Goal: Entertainment & Leisure: Consume media (video, audio)

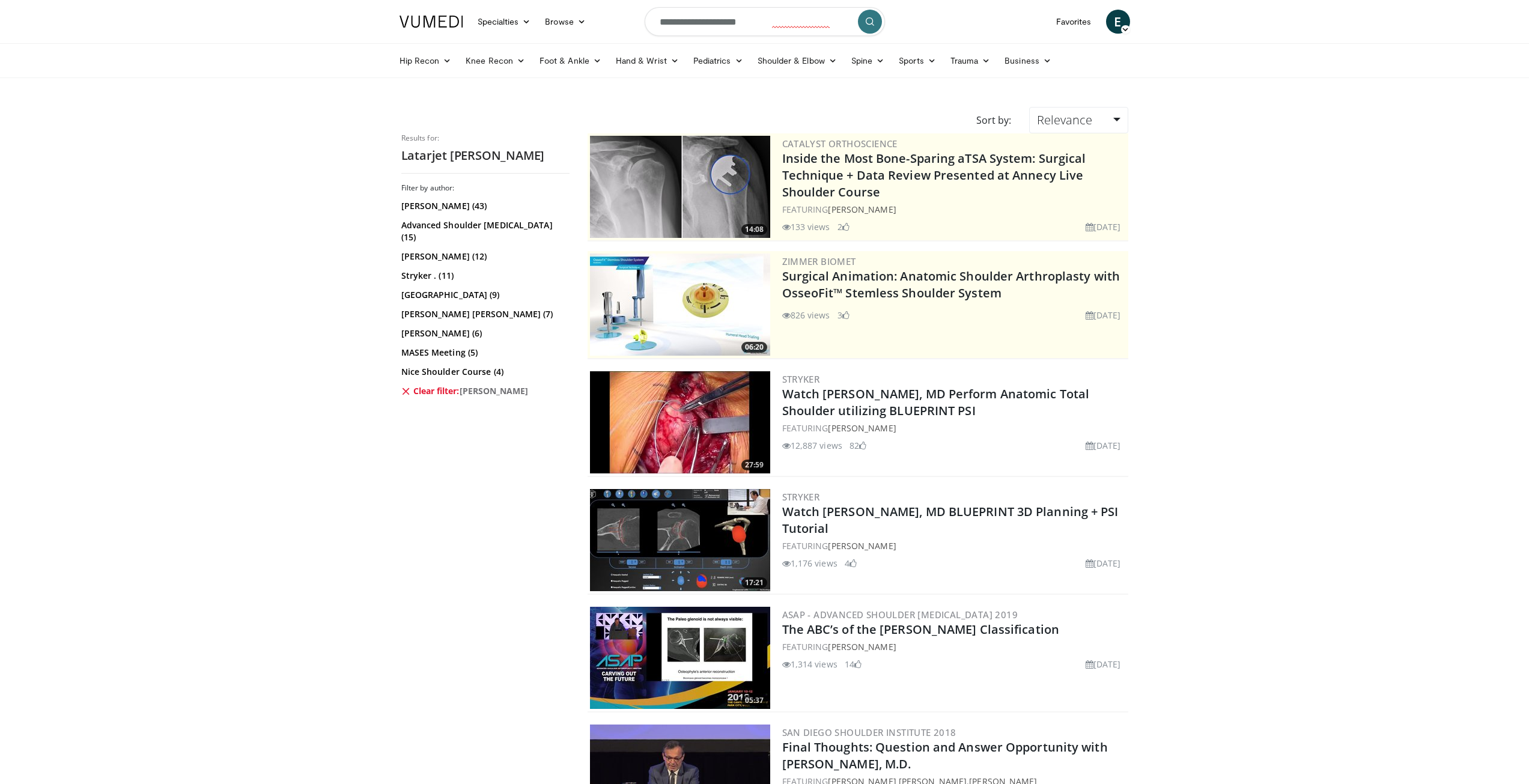
scroll to position [1630, 0]
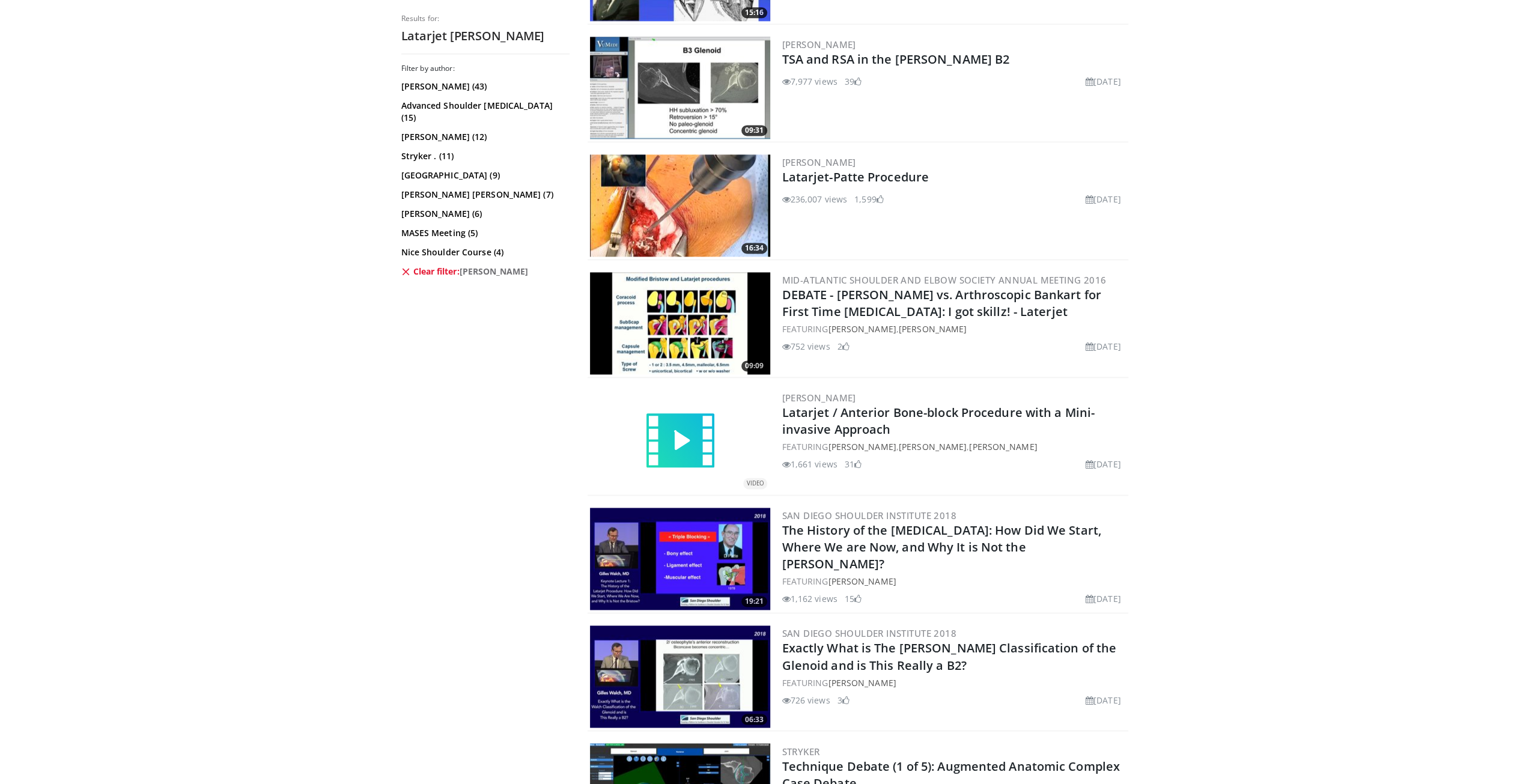
click at [707, 200] on img at bounding box center [680, 205] width 180 height 102
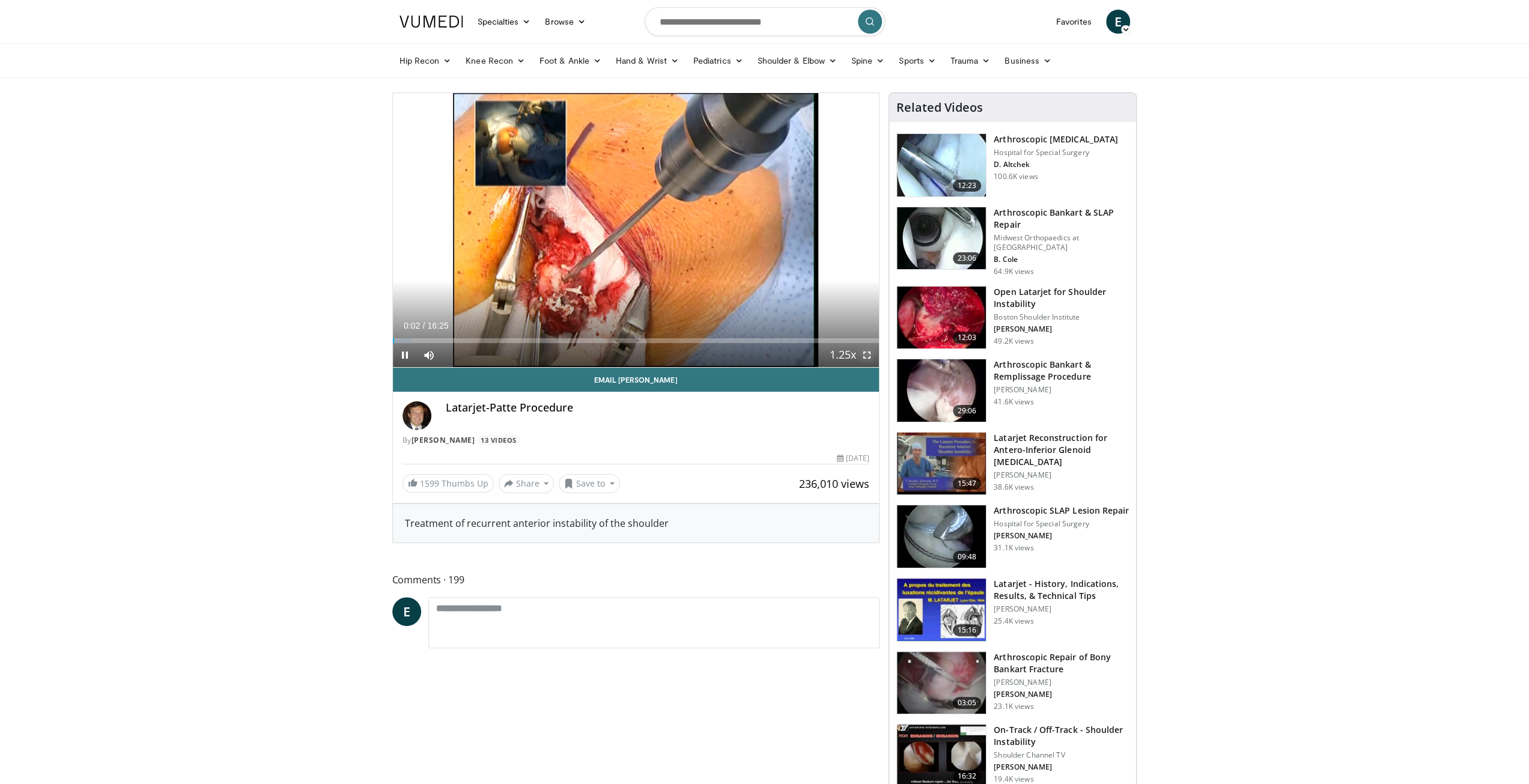
click at [864, 354] on span "Video Player" at bounding box center [867, 355] width 24 height 24
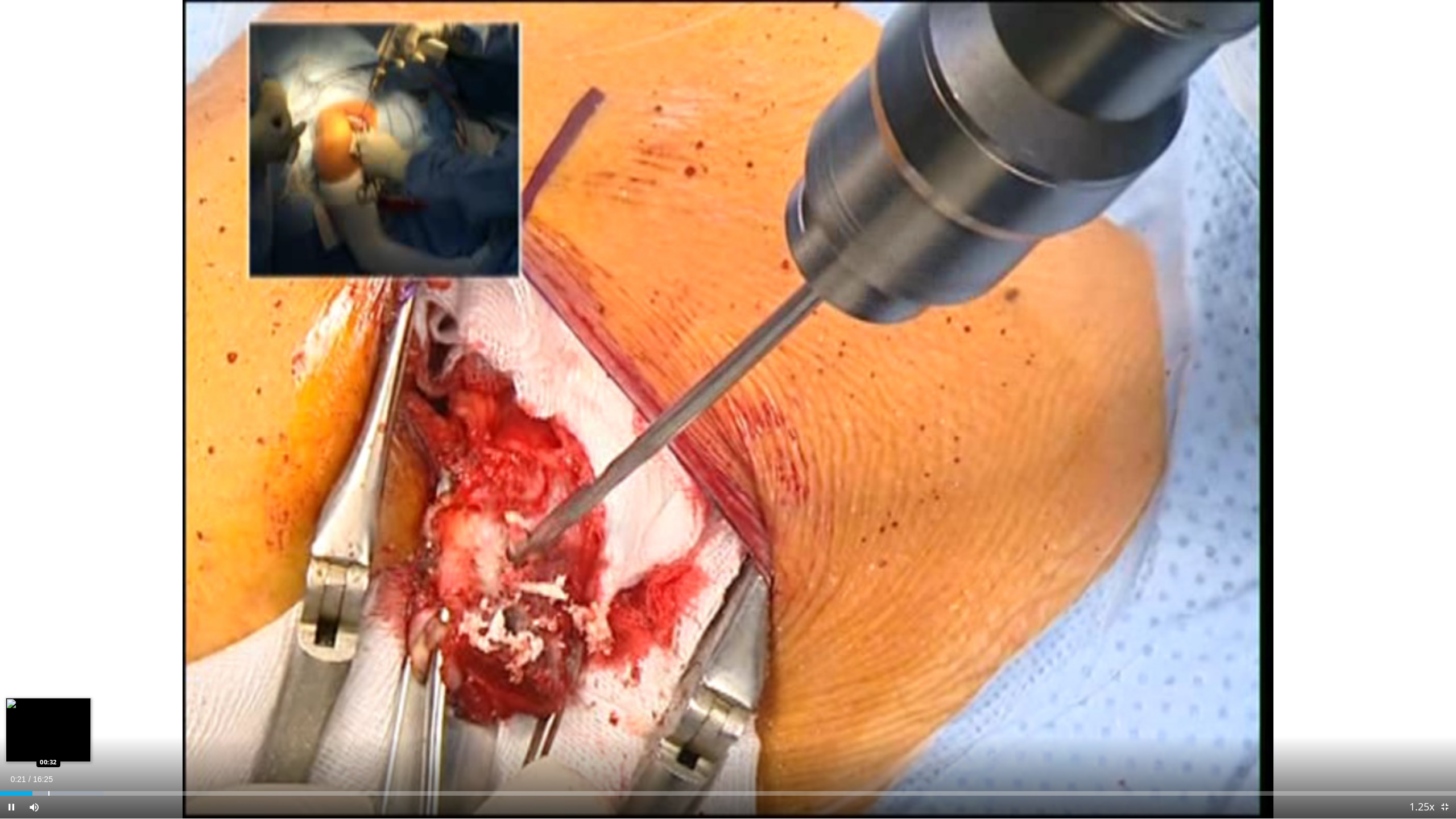
click at [49, 741] on div "Progress Bar" at bounding box center [49, 792] width 1 height 4
click at [44, 741] on div "Progress Bar" at bounding box center [44, 792] width 1 height 4
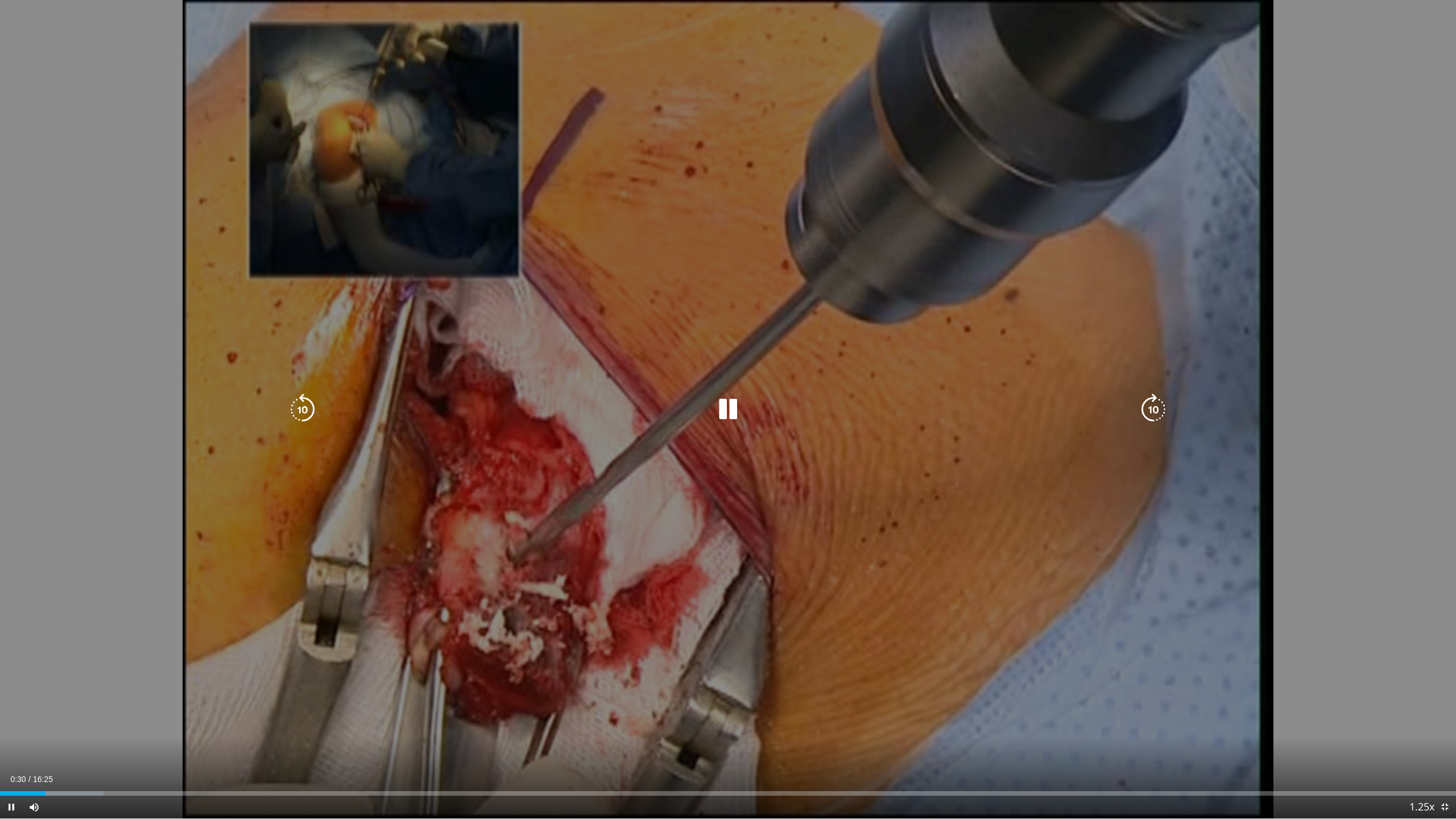
click at [32, 741] on div "10 seconds Tap to unmute" at bounding box center [728, 409] width 1456 height 818
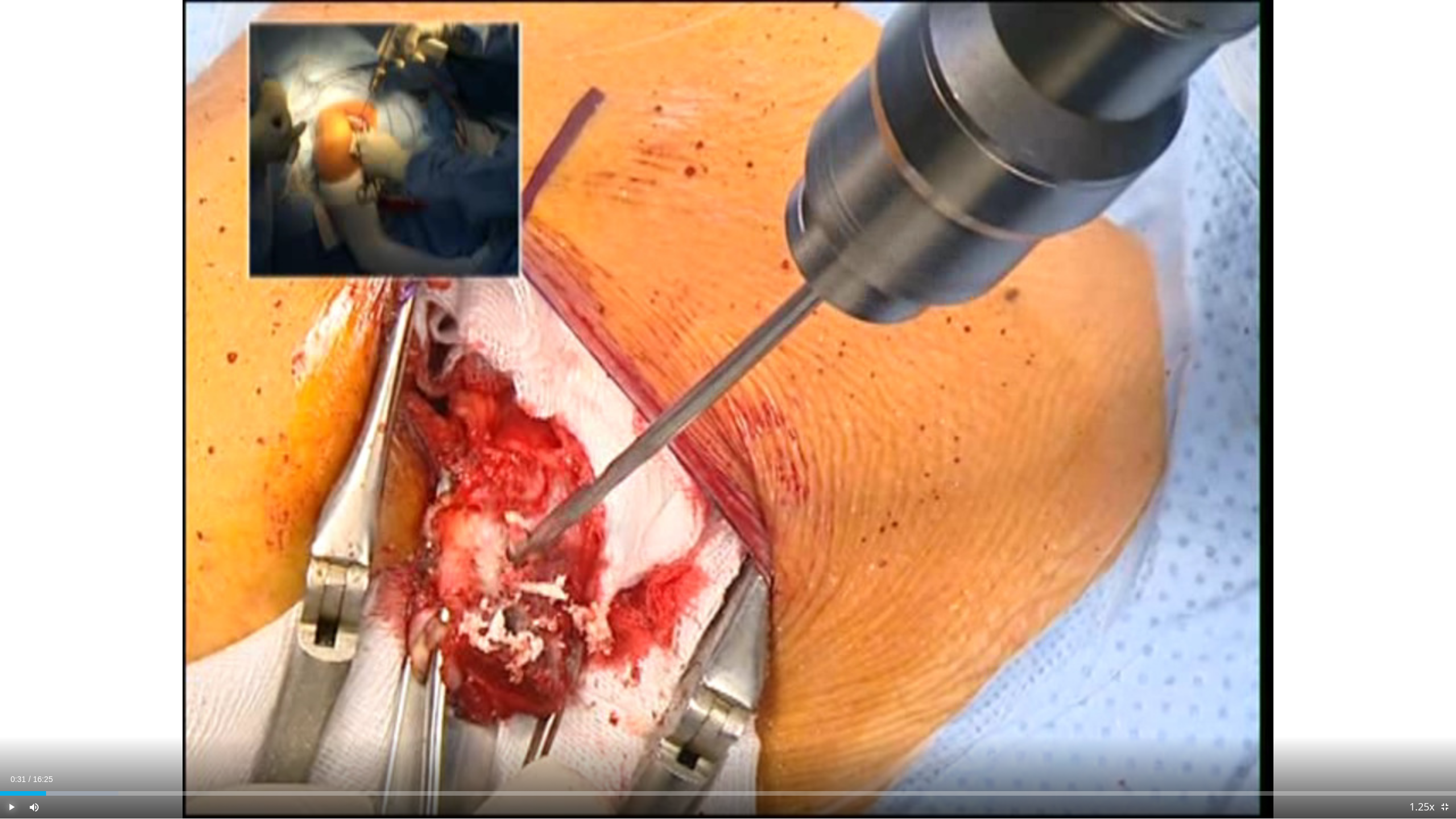
click at [14, 741] on span "Video Player" at bounding box center [11, 807] width 23 height 23
click at [37, 741] on div "Progress Bar" at bounding box center [37, 792] width 1 height 4
click at [43, 741] on div "Progress Bar" at bounding box center [44, 792] width 1 height 4
click at [47, 741] on div "Progress Bar" at bounding box center [48, 792] width 1 height 4
click at [43, 741] on div "Loaded : 10.06% 00:32 00:30" at bounding box center [728, 792] width 1456 height 4
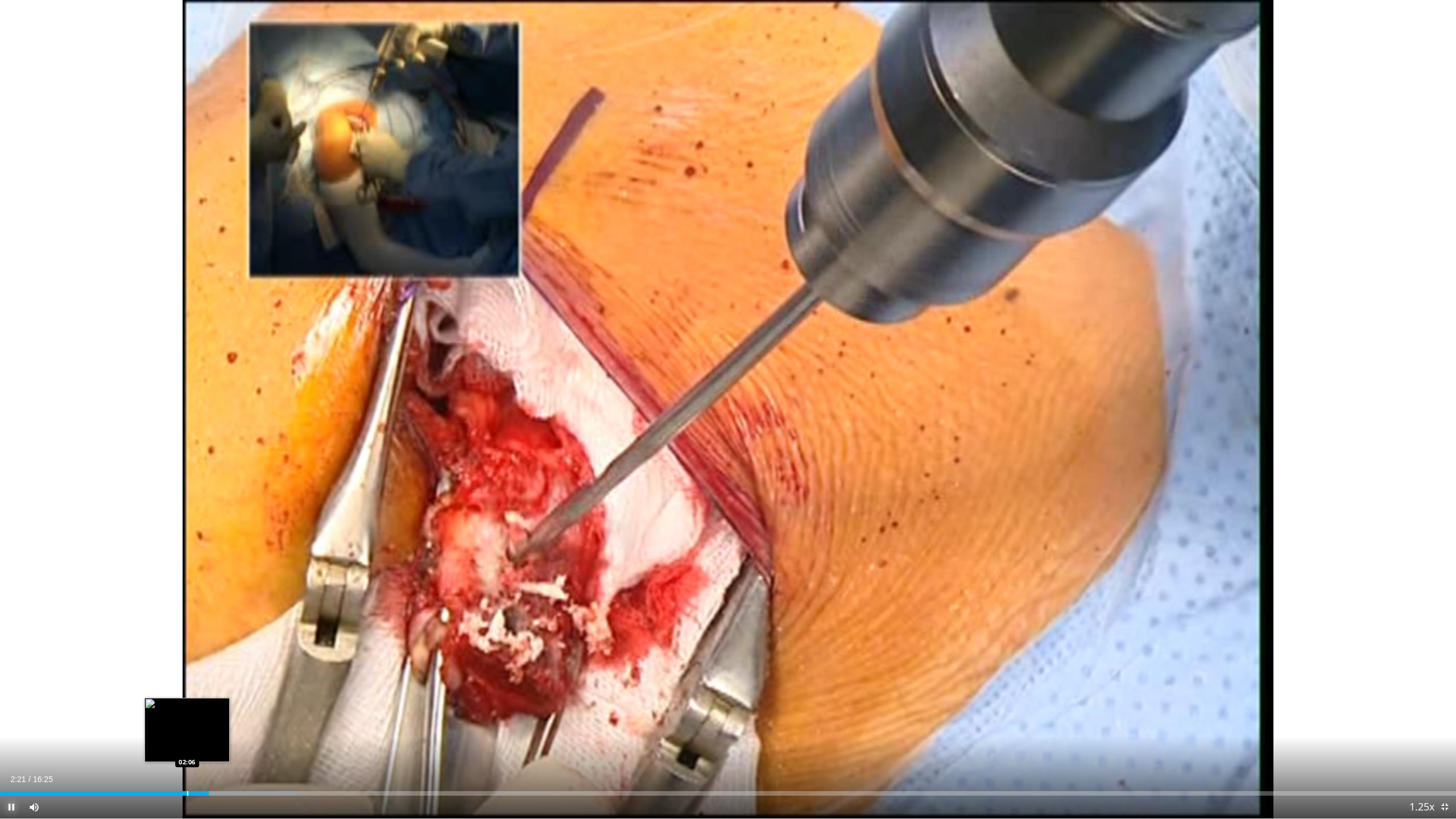
click at [187, 741] on div "Progress Bar" at bounding box center [187, 792] width 1 height 4
click at [174, 741] on div "Progress Bar" at bounding box center [174, 792] width 1 height 4
click at [168, 741] on div "Progress Bar" at bounding box center [169, 792] width 1 height 4
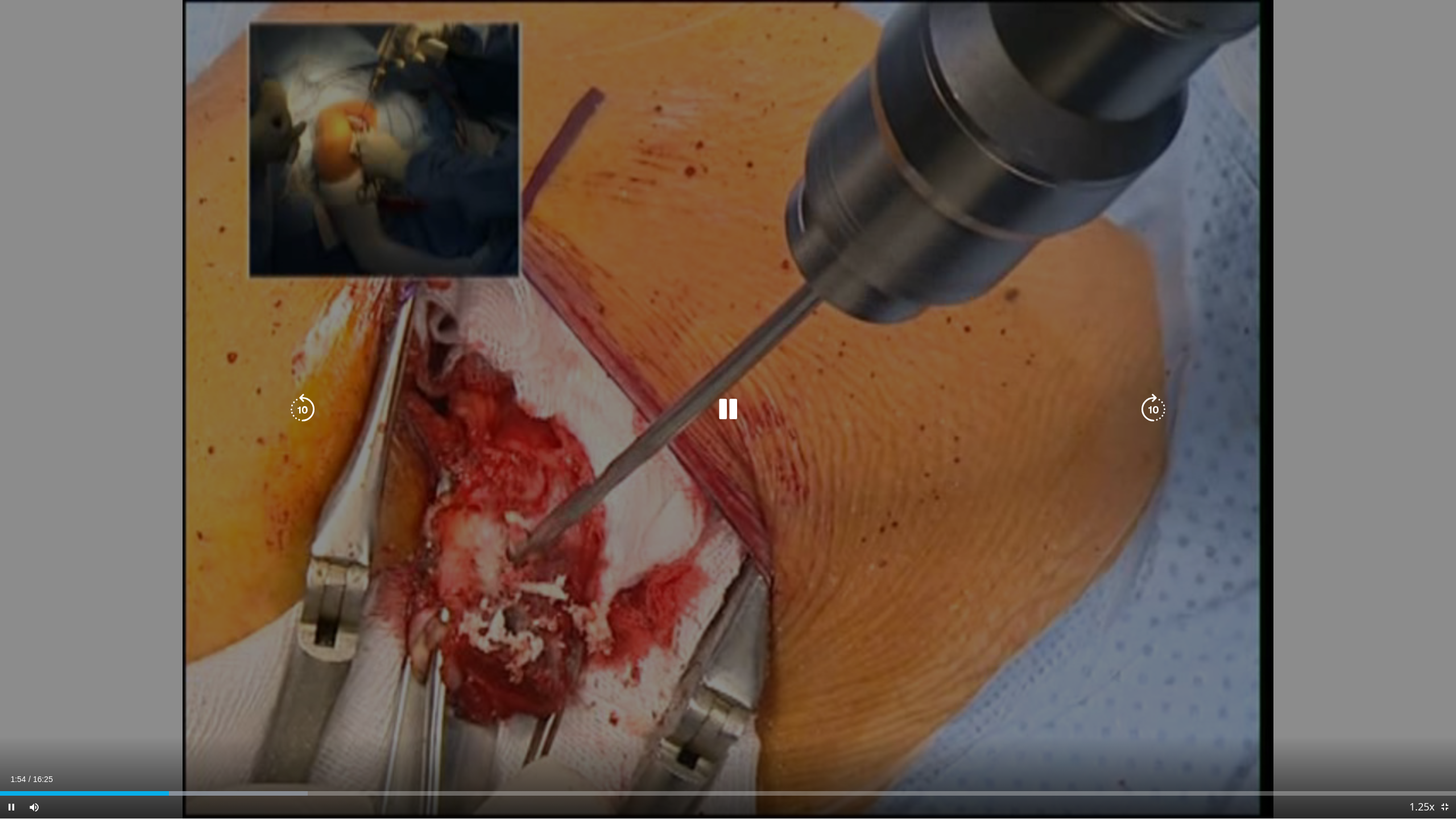
click at [146, 741] on div "Current Time 1:54 / Duration 16:25 Pause Skip Backward Skip Forward Mute Loaded…" at bounding box center [728, 807] width 1456 height 23
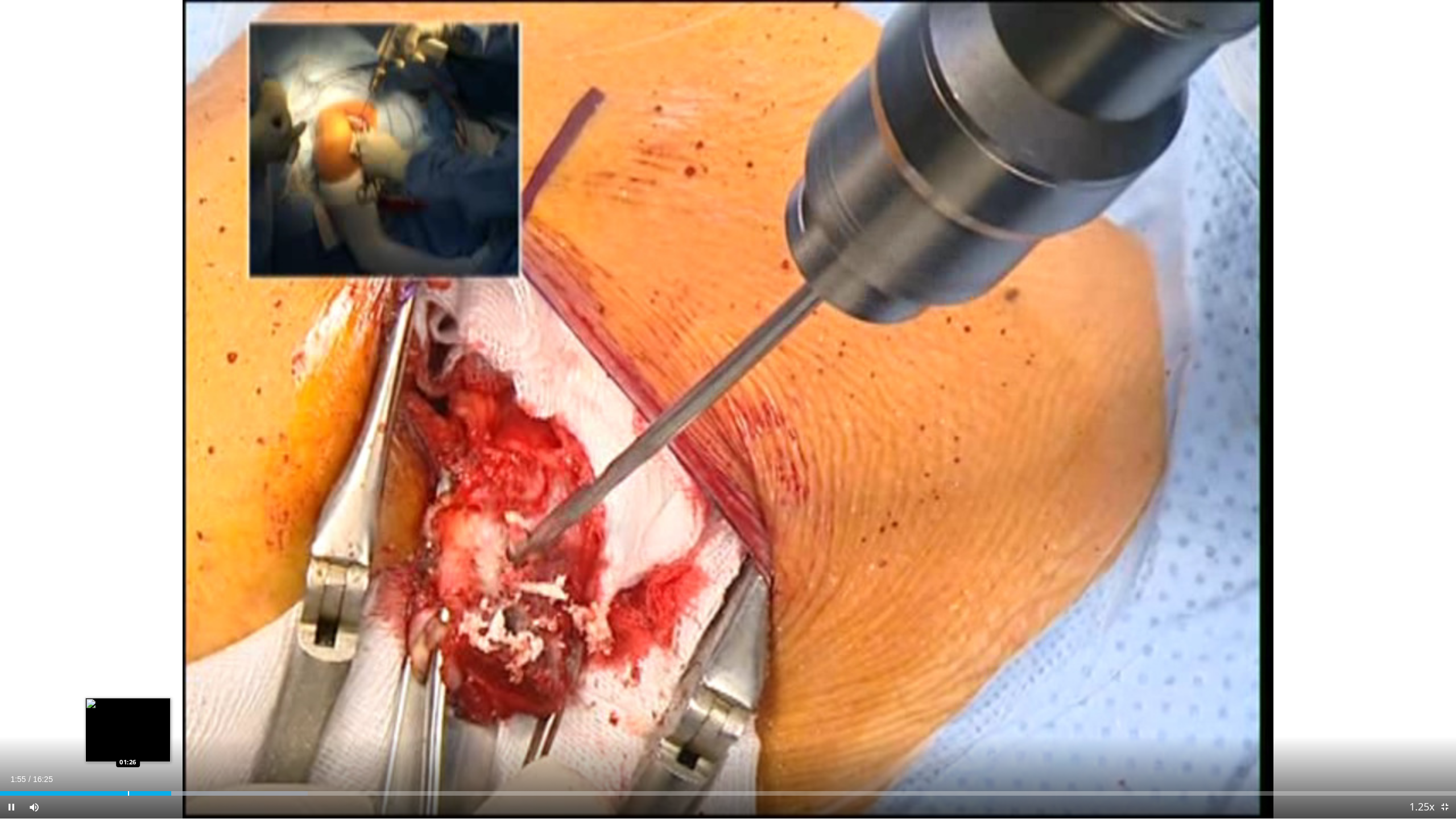
click at [127, 741] on div "Loaded : 21.14% 01:55 01:26" at bounding box center [728, 790] width 1456 height 11
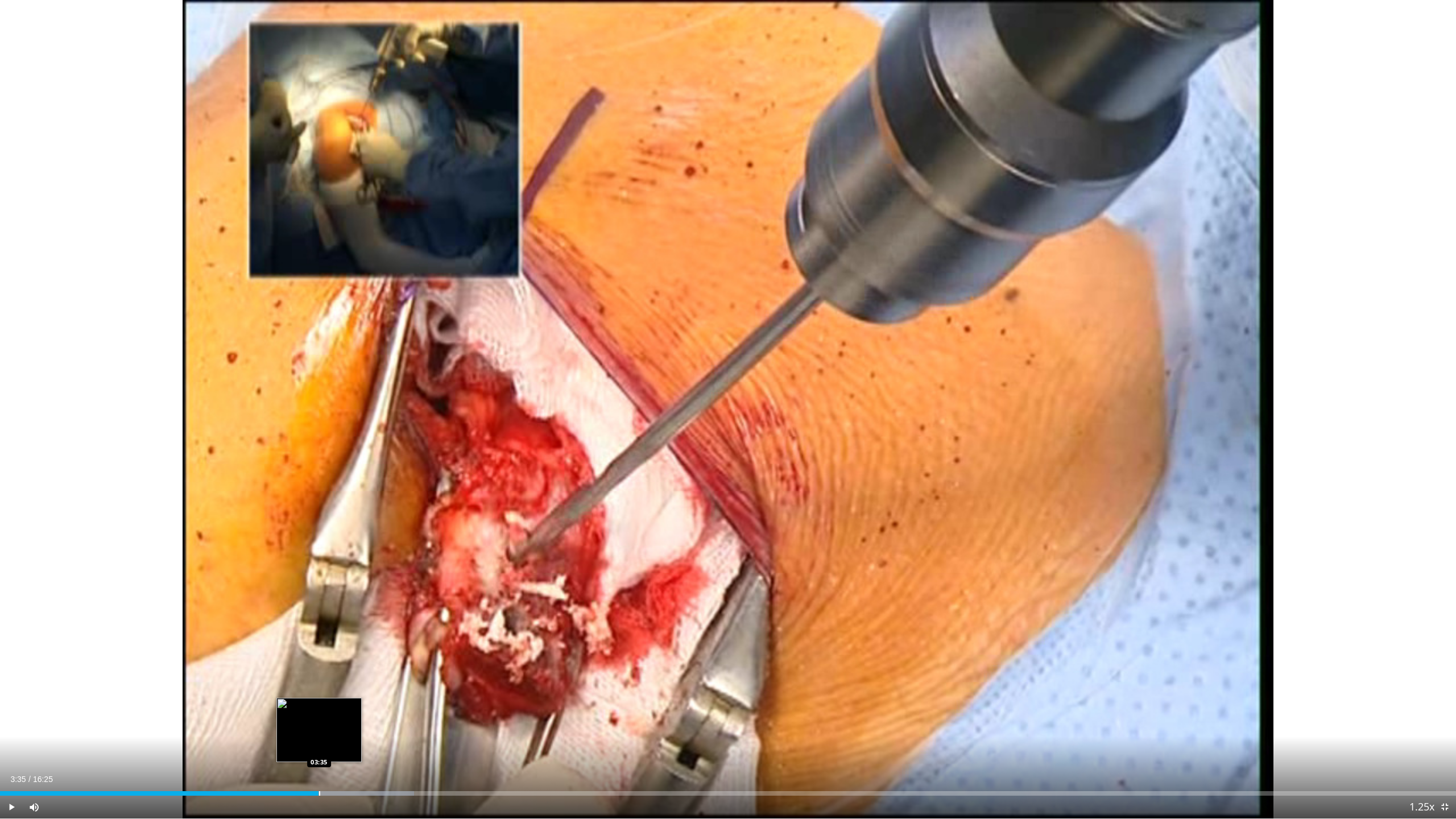
click at [319, 741] on div "03:35" at bounding box center [159, 792] width 319 height 4
click at [309, 741] on div "Progress Bar" at bounding box center [309, 792] width 1 height 4
click at [299, 741] on div "03:30" at bounding box center [155, 792] width 311 height 4
click at [13, 741] on span "Video Player" at bounding box center [11, 807] width 23 height 23
click at [386, 741] on div "Current Time 4:29 / Duration 16:25 Pause Skip Backward Skip Forward Mute Loaded…" at bounding box center [728, 807] width 1456 height 23
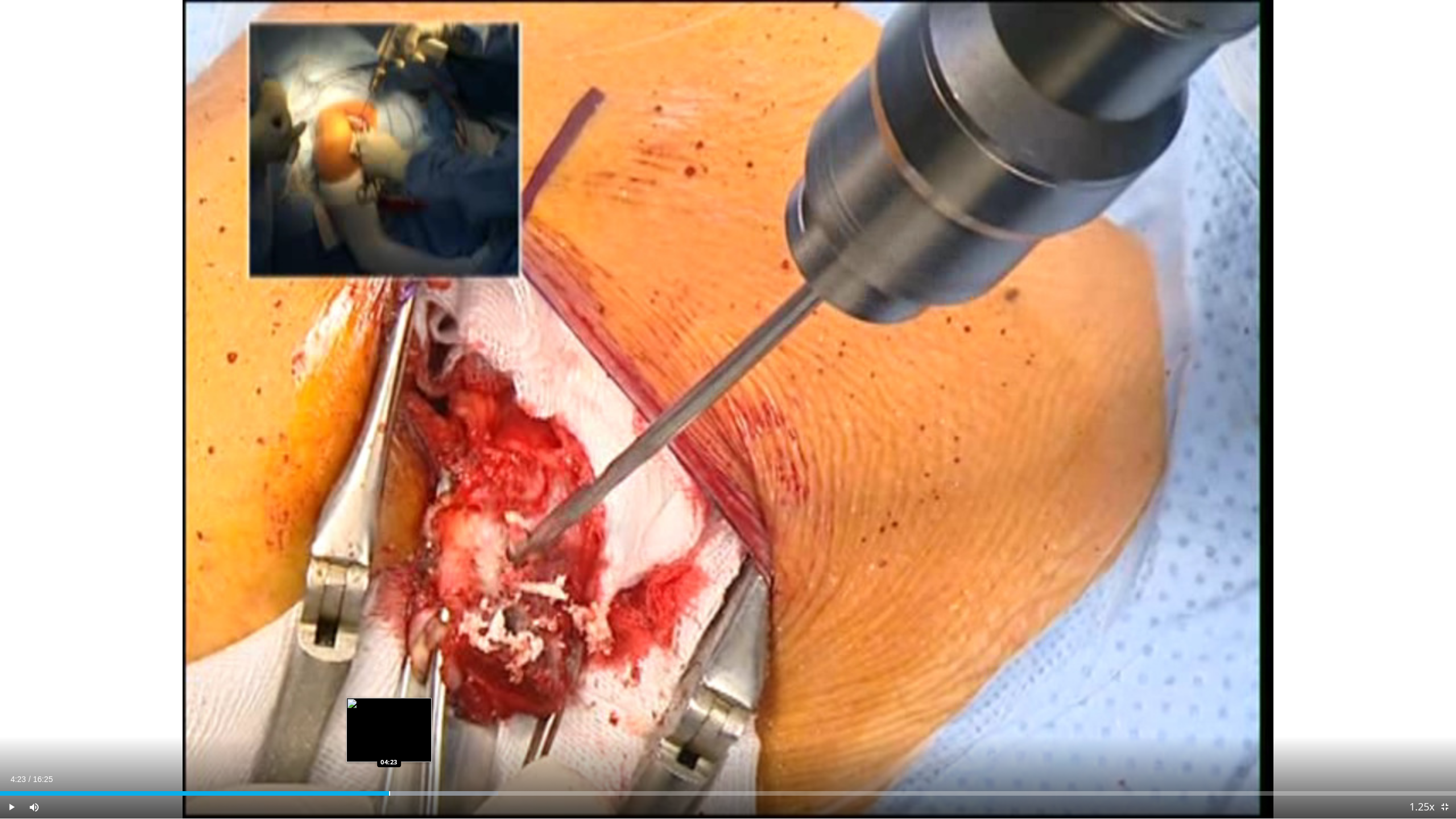
click at [389, 741] on div "Loaded : 34.23% 04:23 04:23" at bounding box center [728, 790] width 1456 height 11
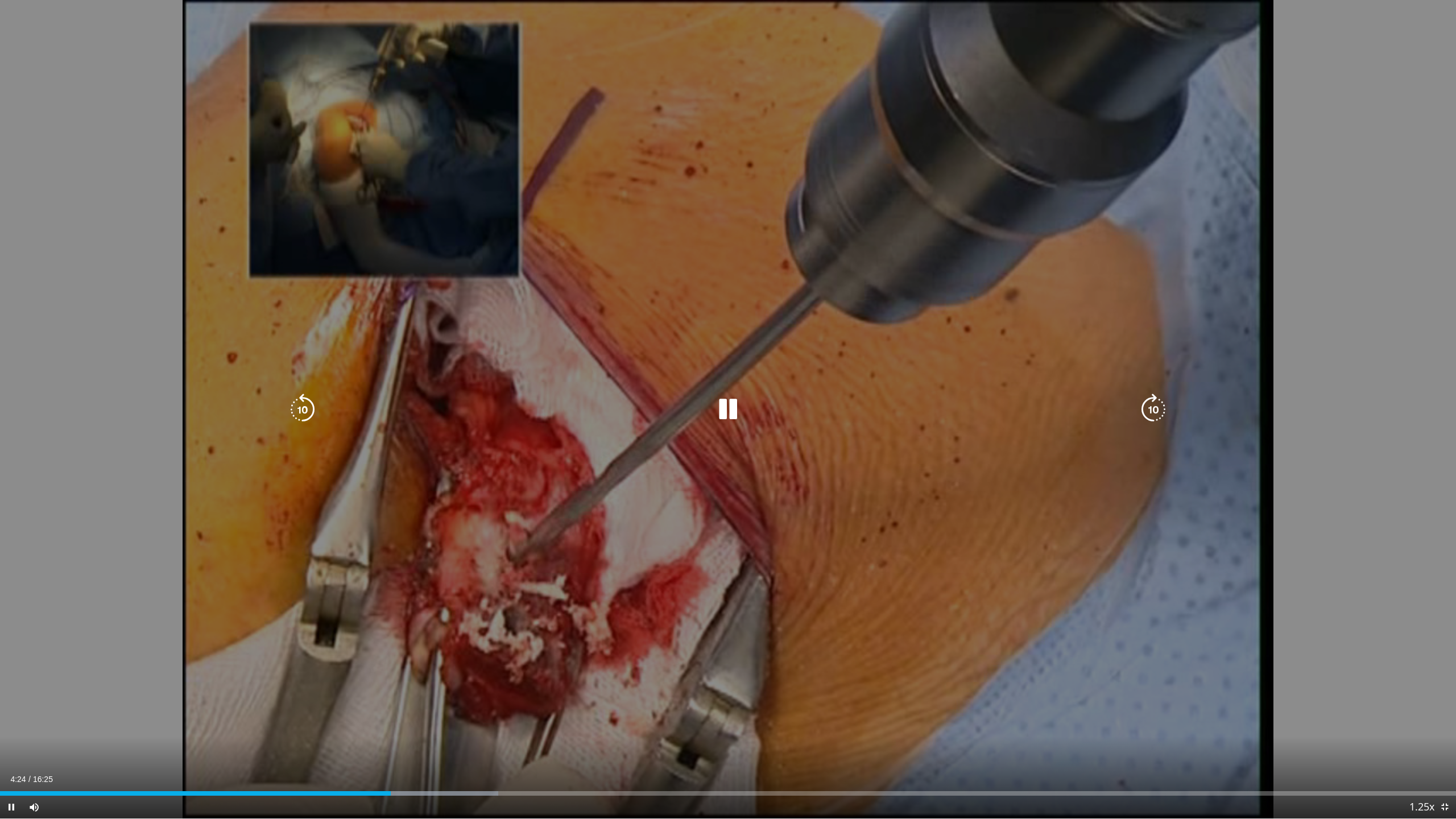
click at [382, 741] on video-js "**********" at bounding box center [728, 410] width 1456 height 819
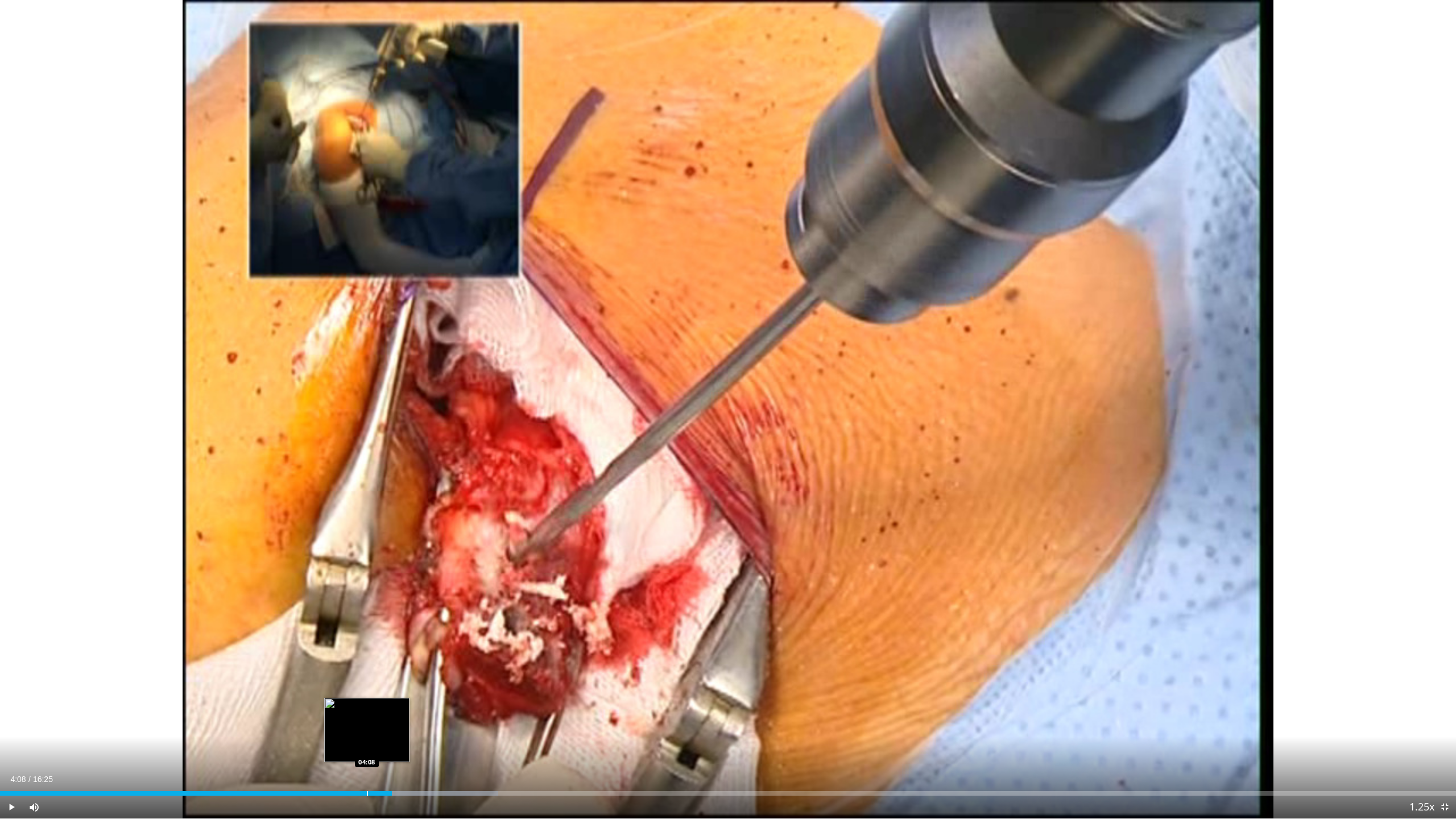
click at [366, 741] on div "Loaded : 34.23% 04:25 04:08" at bounding box center [728, 790] width 1456 height 11
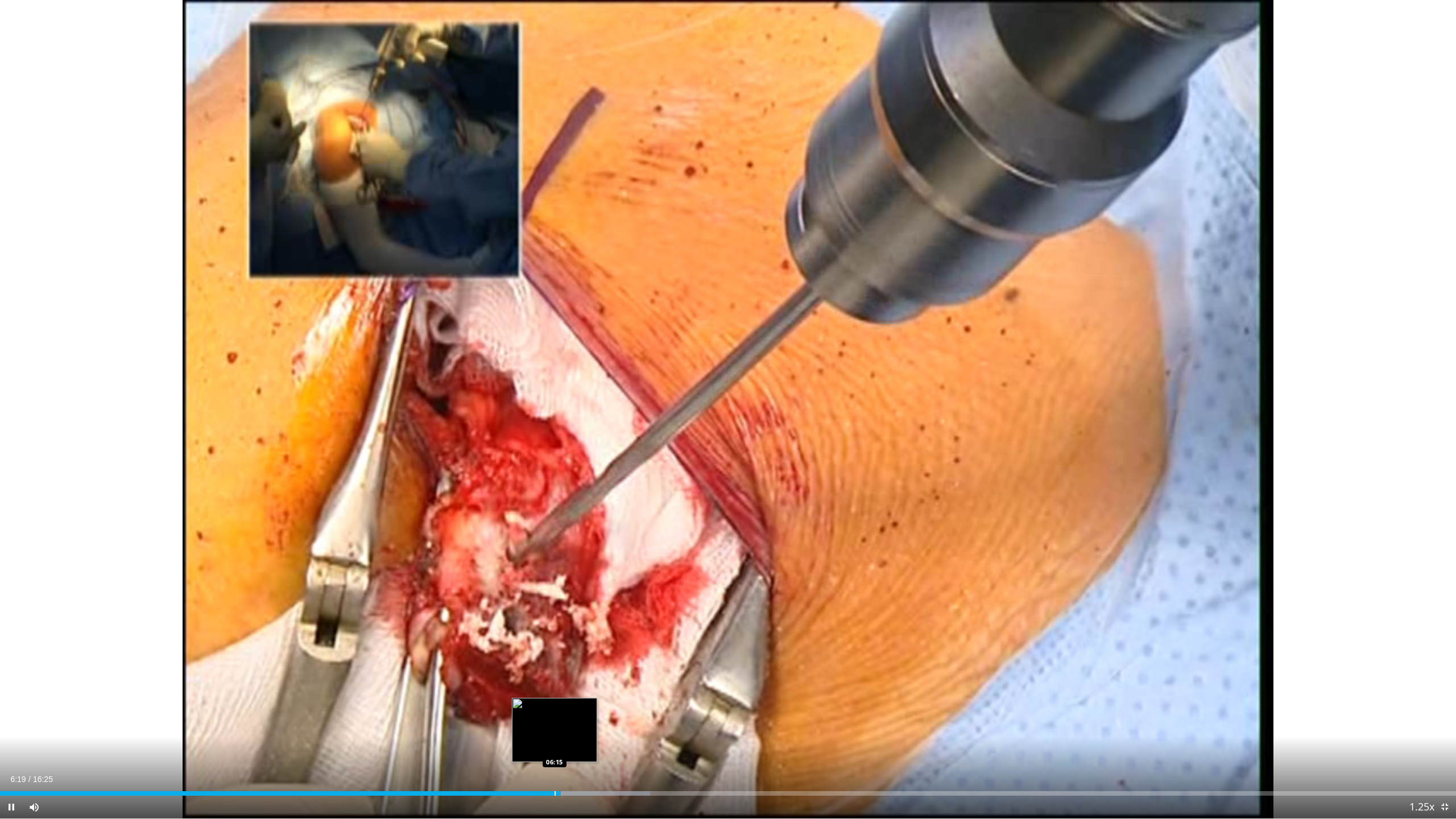
click at [555, 741] on div "Progress Bar" at bounding box center [555, 792] width 1 height 4
click at [550, 741] on div "06:12" at bounding box center [275, 792] width 551 height 4
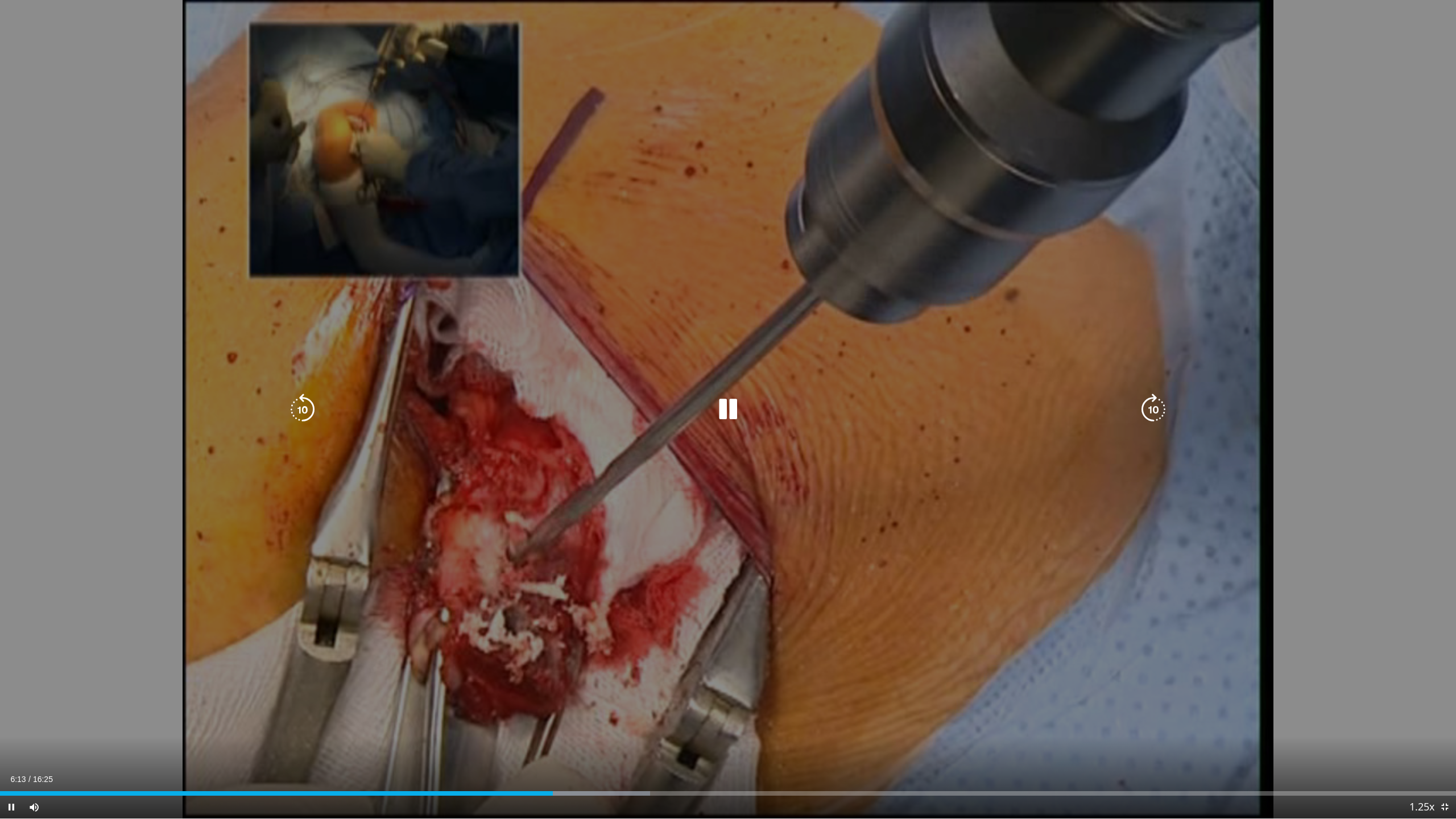
click at [546, 741] on div "06:13" at bounding box center [276, 792] width 553 height 4
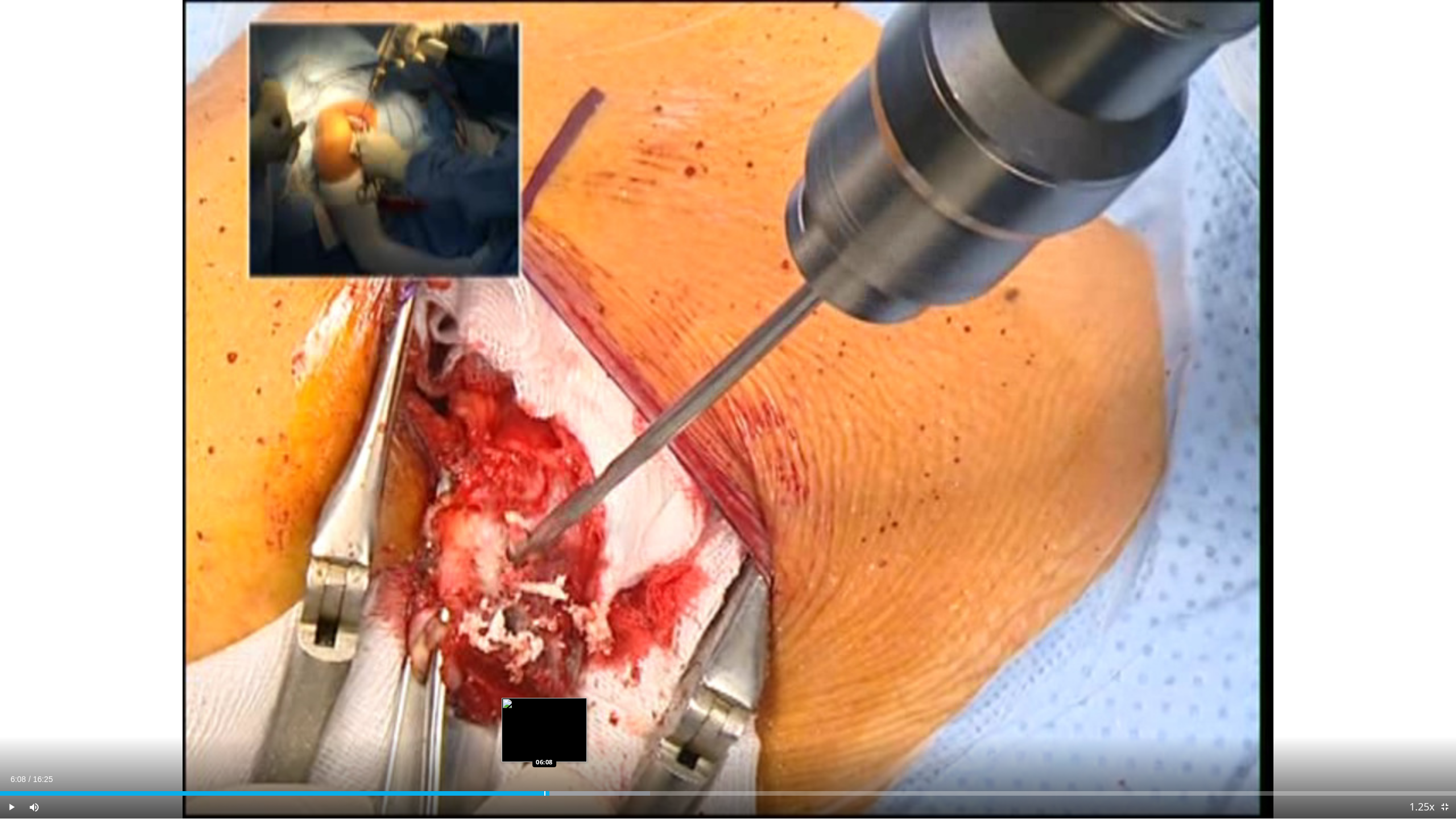
click at [544, 741] on div "Progress Bar" at bounding box center [545, 792] width 1 height 4
click at [548, 741] on div "Progress Bar" at bounding box center [548, 792] width 1 height 4
click at [543, 741] on div "06:11" at bounding box center [275, 792] width 549 height 4
click at [538, 741] on div "Loaded : 45.30% 06:09 06:04" at bounding box center [728, 792] width 1456 height 4
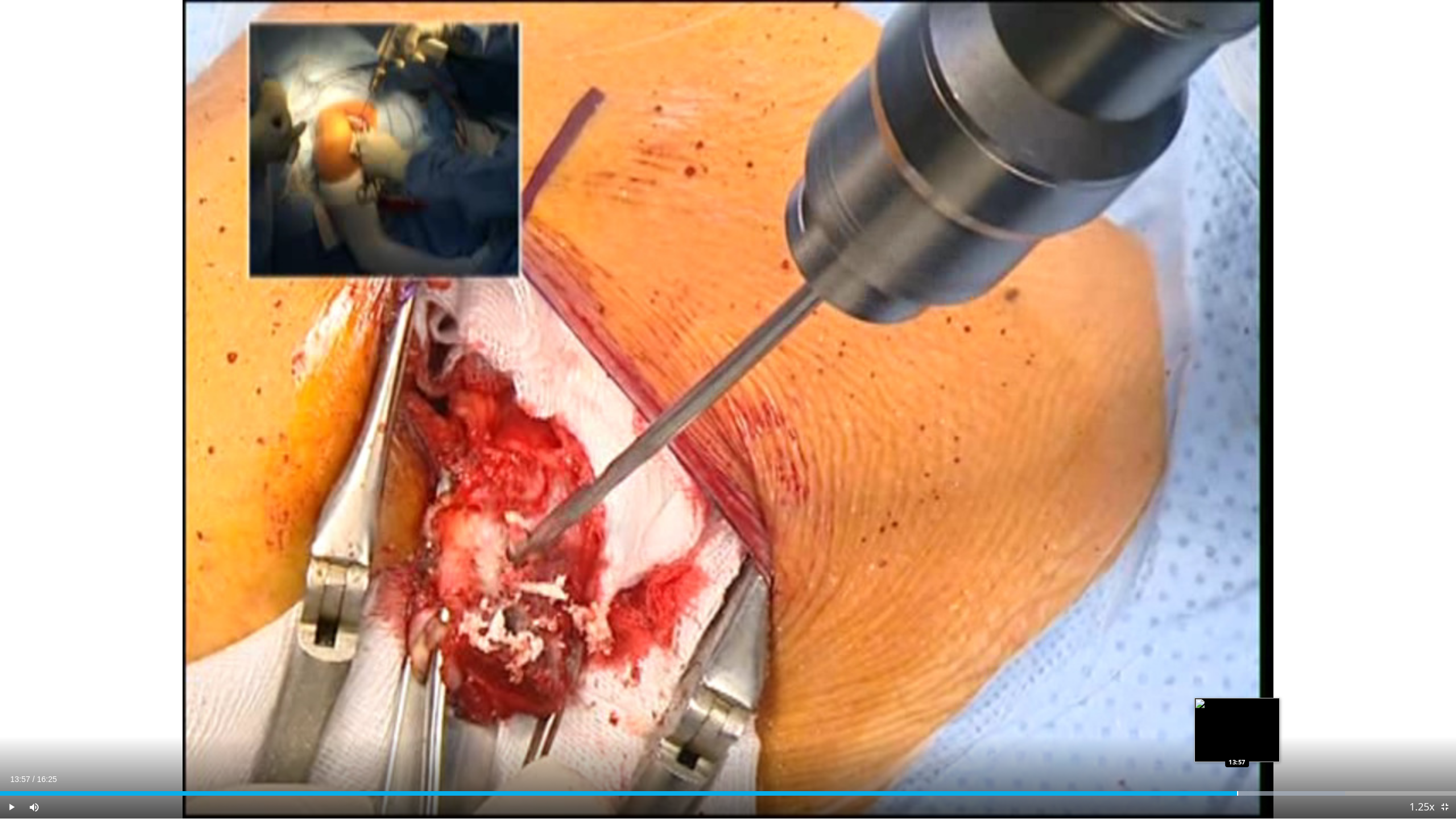
click at [1238, 741] on div "Progress Bar" at bounding box center [1238, 792] width 1 height 4
click at [13, 741] on span "Video Player" at bounding box center [11, 807] width 23 height 23
click at [1222, 741] on div "Loaded : 92.37% 14:09 13:43" at bounding box center [728, 792] width 1456 height 4
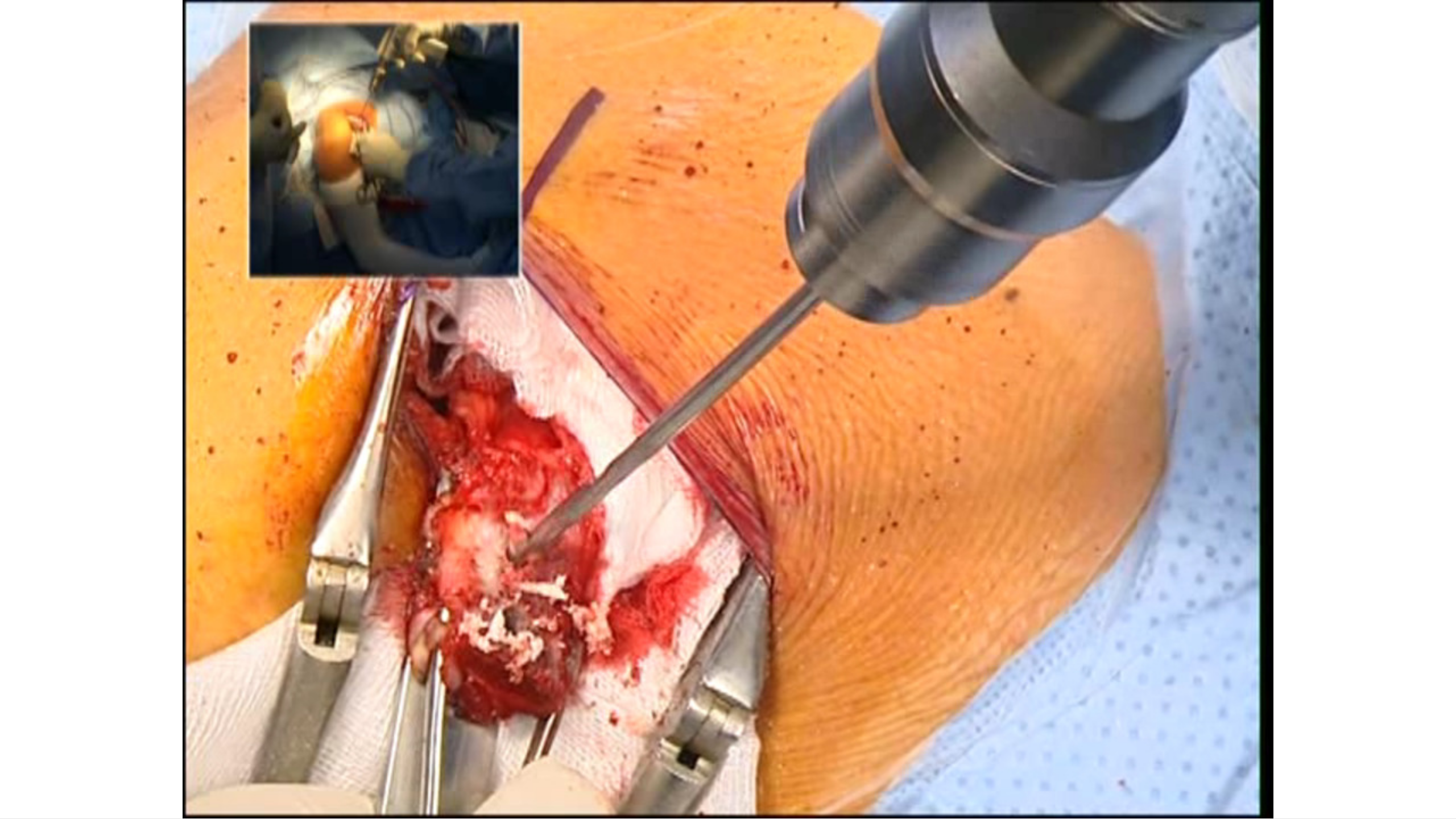
click at [0, 741] on button "Pause" at bounding box center [11, 807] width 23 height 23
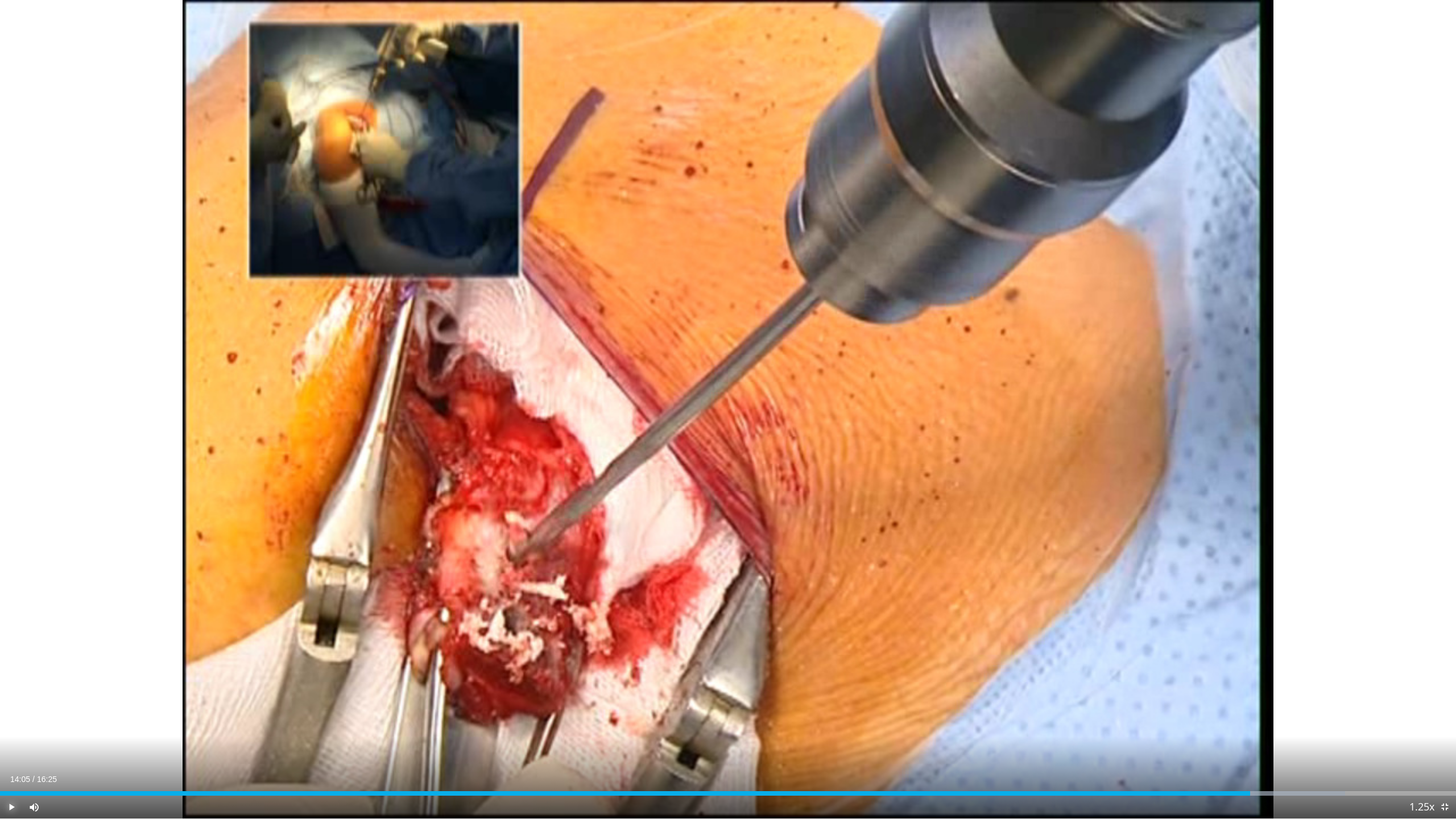
click at [0, 741] on button "Play" at bounding box center [11, 807] width 23 height 23
click at [10, 741] on span "Video Player" at bounding box center [11, 807] width 23 height 23
